Goal: Check status

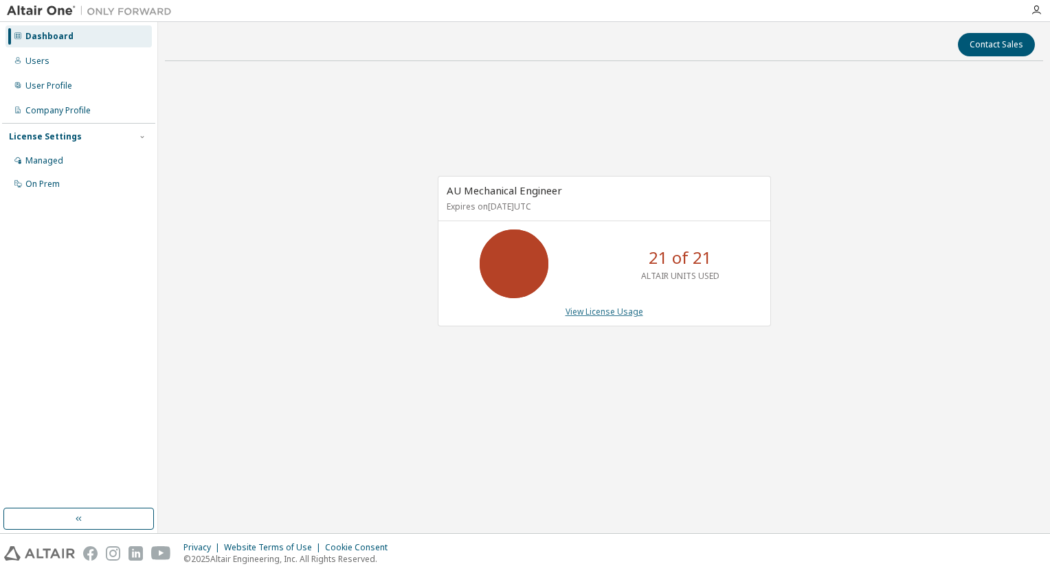
click at [605, 309] on link "View License Usage" at bounding box center [605, 312] width 78 height 12
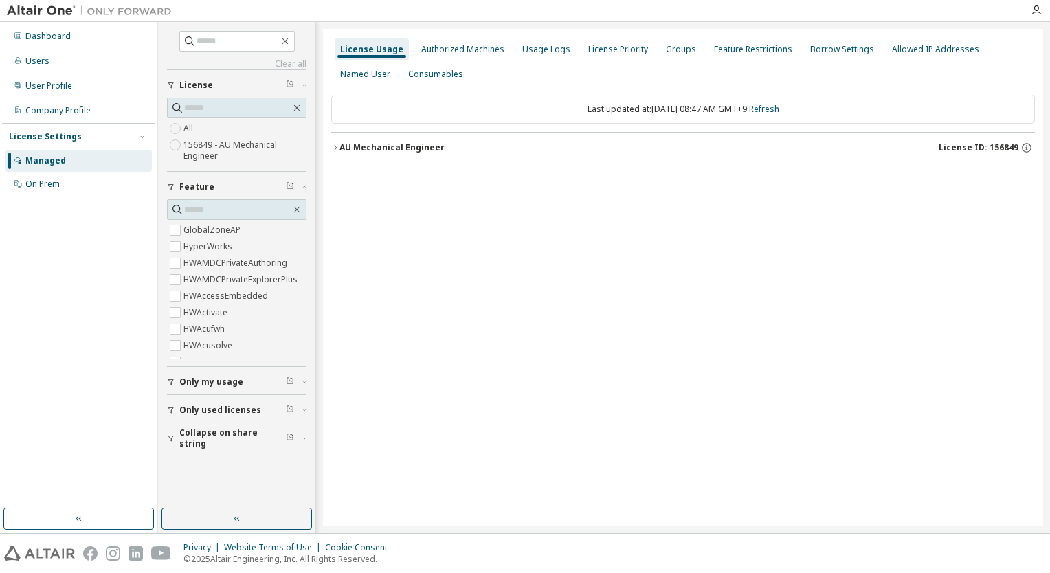
click at [376, 152] on div "AU Mechanical Engineer" at bounding box center [392, 147] width 105 height 11
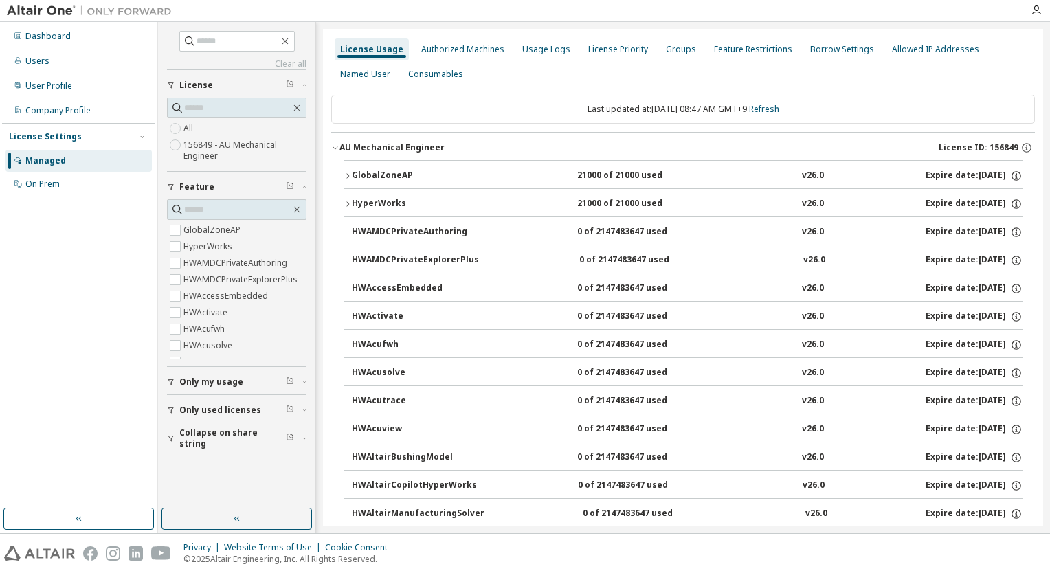
click at [371, 172] on div "GlobalZoneAP" at bounding box center [414, 176] width 124 height 12
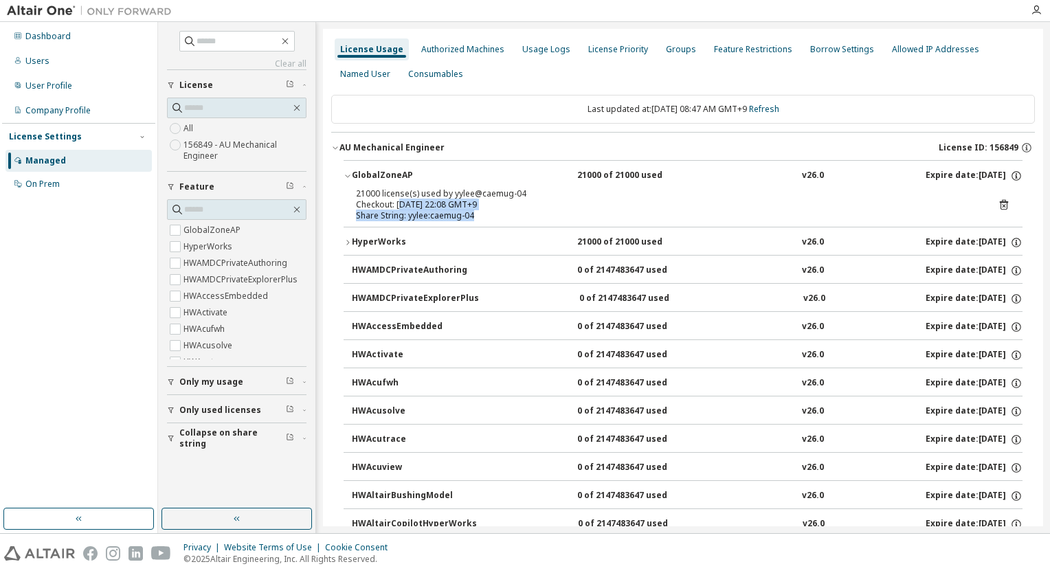
drag, startPoint x: 478, startPoint y: 221, endPoint x: 399, endPoint y: 199, distance: 82.5
click at [399, 199] on div "21000 license(s) used by yylee@caemug-04 Checkout: [DATE] 22:08 GMT+9 Share Str…" at bounding box center [683, 207] width 679 height 38
